Goal: Task Accomplishment & Management: Use online tool/utility

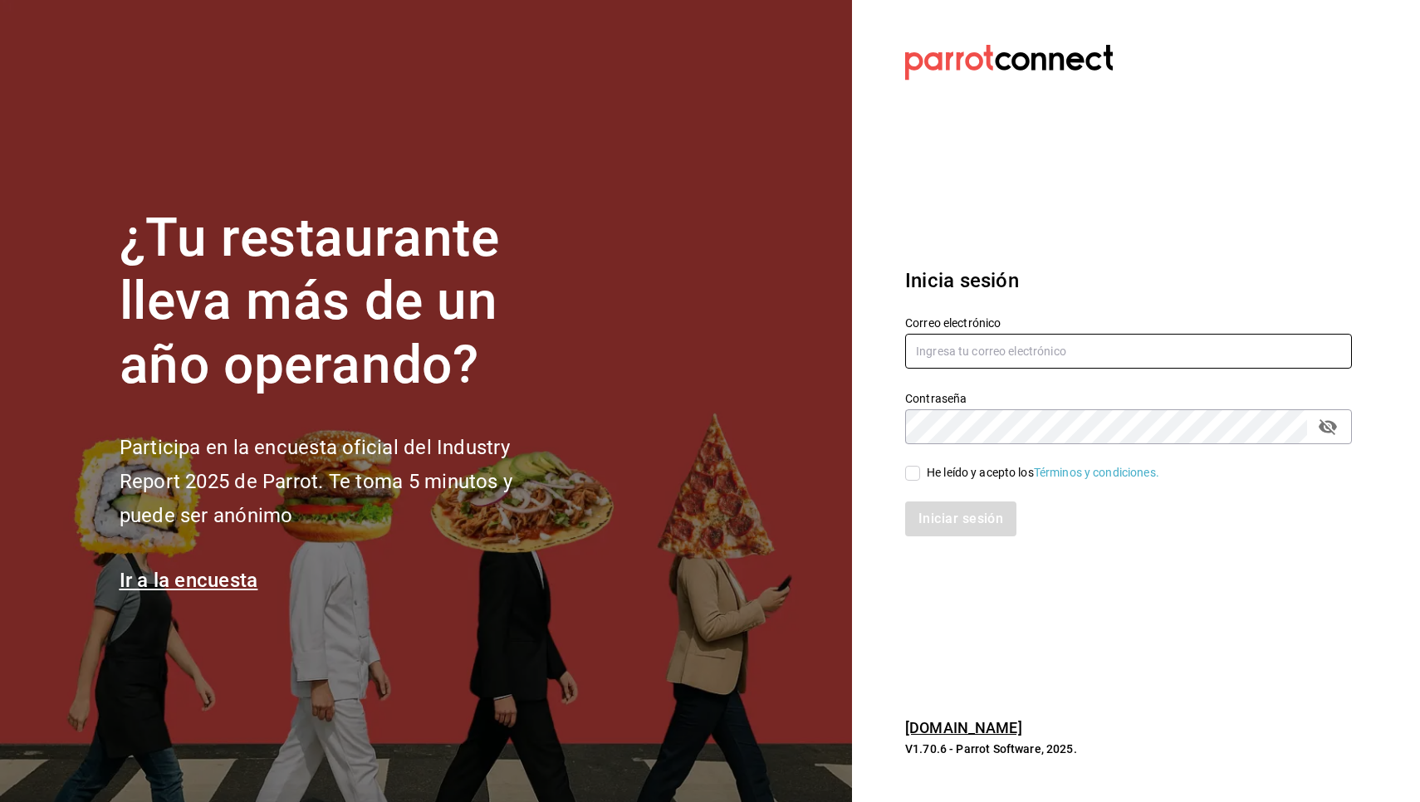
type input "[EMAIL_ADDRESS][DOMAIN_NAME]"
click at [916, 473] on input "He leído y acepto los Términos y condiciones." at bounding box center [912, 473] width 15 height 15
checkbox input "true"
click at [928, 517] on button "Iniciar sesión" at bounding box center [961, 519] width 113 height 35
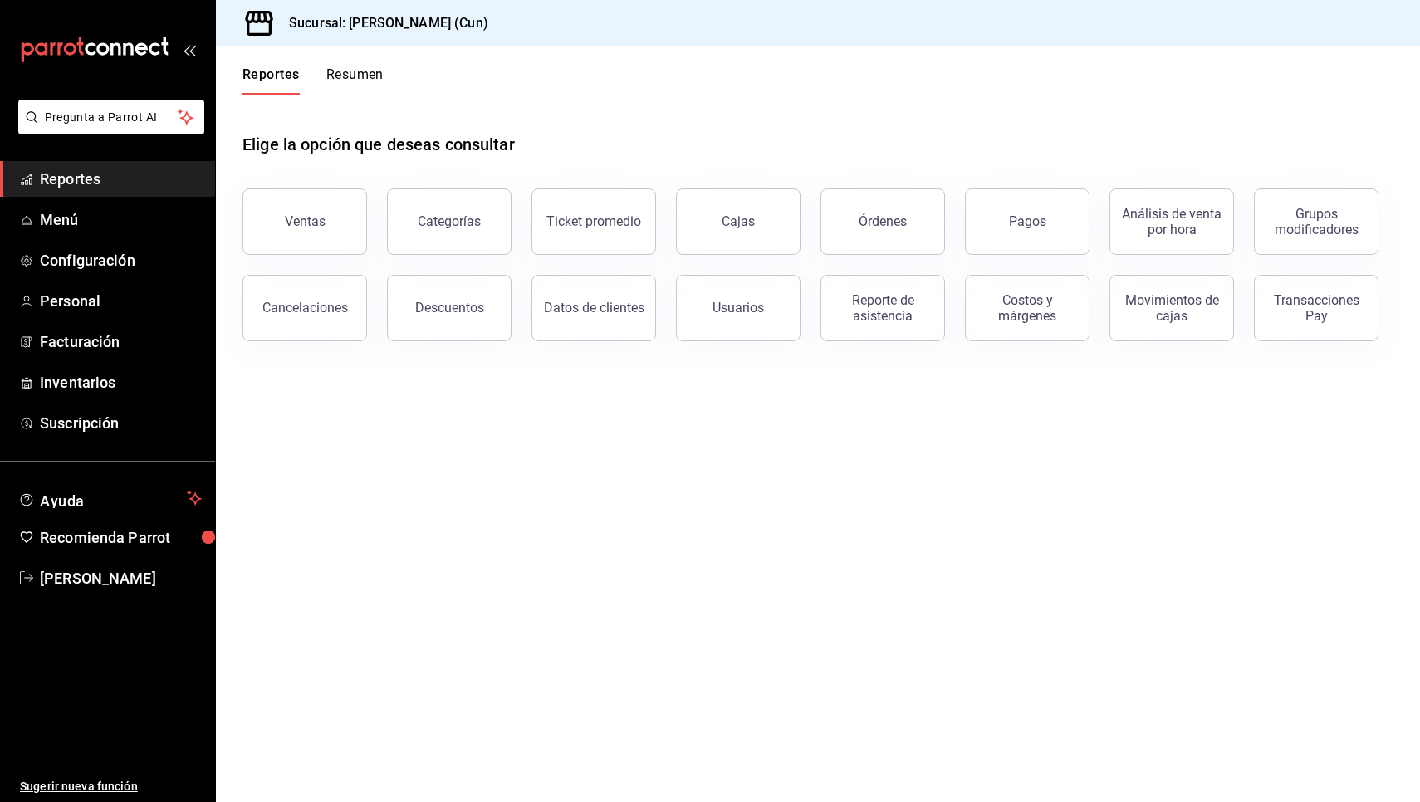
click at [118, 188] on span "Reportes" at bounding box center [121, 179] width 162 height 22
click at [860, 316] on div "Reporte de asistencia" at bounding box center [882, 308] width 103 height 32
